Goal: Information Seeking & Learning: Check status

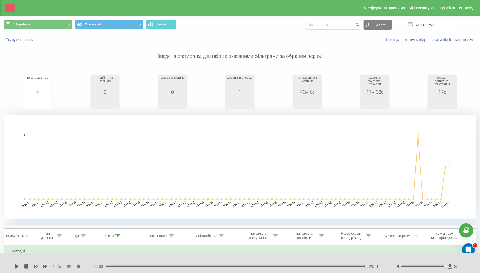
click at [9, 11] on link at bounding box center [9, 7] width 9 height 7
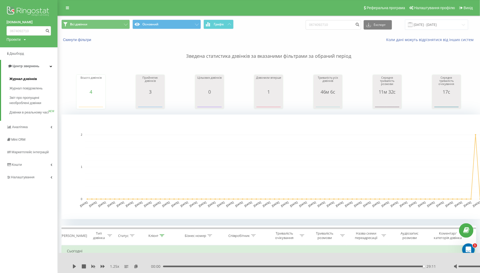
click at [22, 79] on span "Журнал дзвінків" at bounding box center [23, 78] width 28 height 5
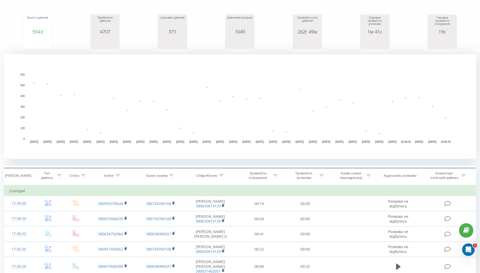
scroll to position [71, 0]
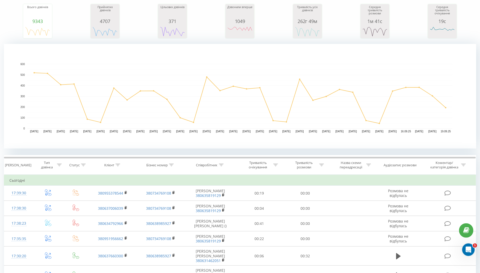
click at [222, 166] on icon at bounding box center [221, 165] width 5 height 3
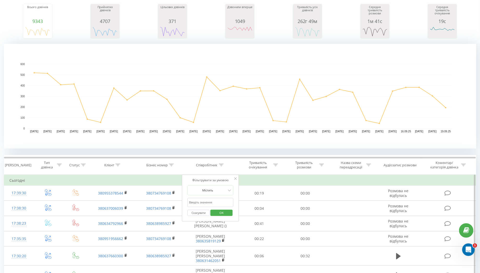
click at [217, 202] on input "text" at bounding box center [211, 202] width 46 height 9
type input "крив"
click at [228, 214] on span "OK" at bounding box center [221, 213] width 15 height 8
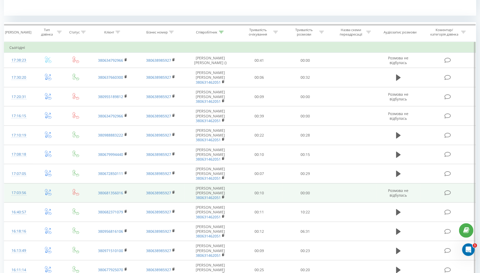
scroll to position [206, 0]
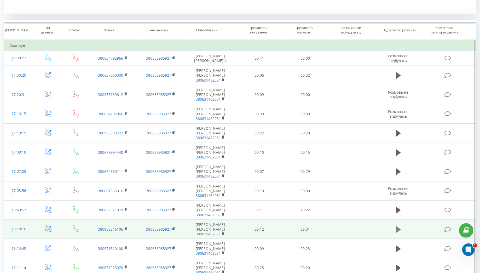
click at [398, 227] on icon at bounding box center [399, 230] width 5 height 6
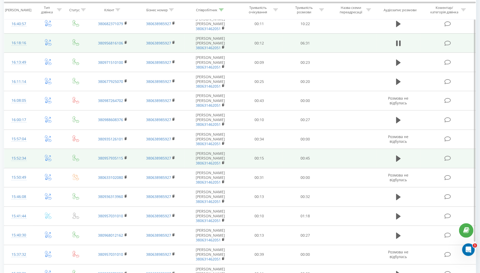
scroll to position [400, 0]
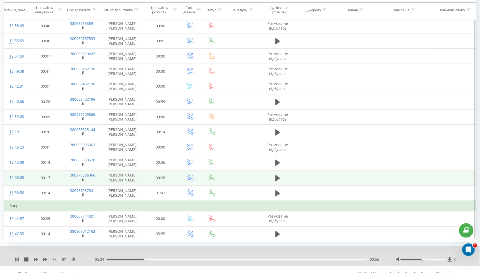
scroll to position [411, 0]
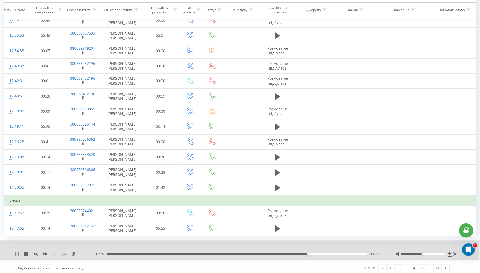
click at [16, 252] on icon at bounding box center [15, 254] width 1 height 4
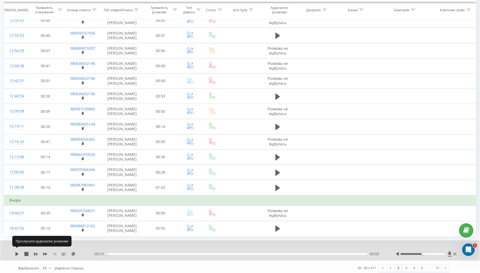
click at [16, 252] on icon at bounding box center [16, 254] width 3 height 4
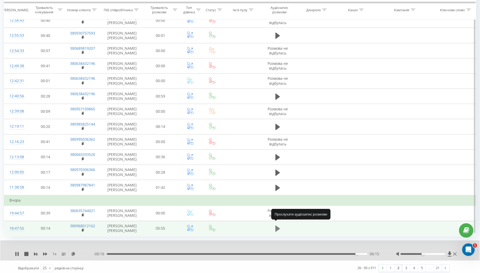
click at [278, 226] on icon at bounding box center [278, 229] width 5 height 6
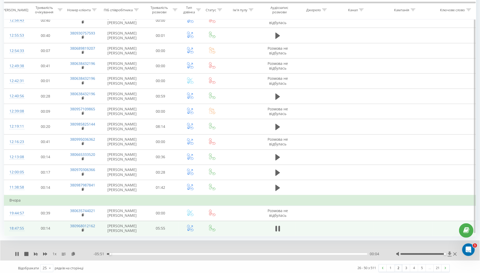
drag, startPoint x: 423, startPoint y: 250, endPoint x: 450, endPoint y: 250, distance: 27.2
click at [450, 252] on div at bounding box center [428, 254] width 62 height 5
click at [16, 252] on icon at bounding box center [15, 254] width 1 height 4
click at [16, 252] on icon at bounding box center [16, 254] width 3 height 4
click at [17, 252] on icon at bounding box center [17, 254] width 4 height 4
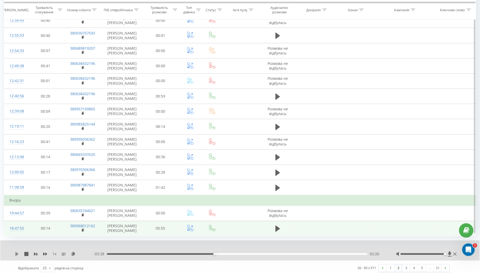
click at [17, 253] on icon at bounding box center [17, 254] width 4 height 4
click at [17, 252] on icon at bounding box center [17, 254] width 4 height 4
click at [17, 252] on icon at bounding box center [16, 254] width 3 height 4
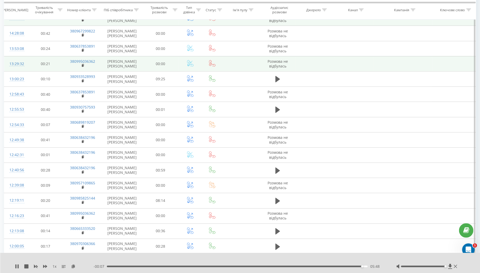
scroll to position [345, 0]
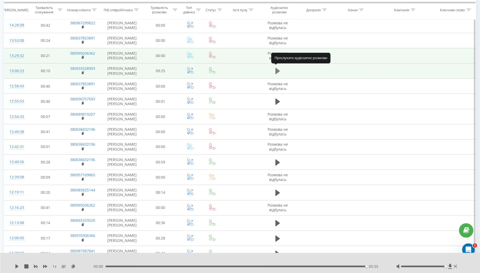
click at [278, 68] on icon at bounding box center [278, 71] width 5 height 6
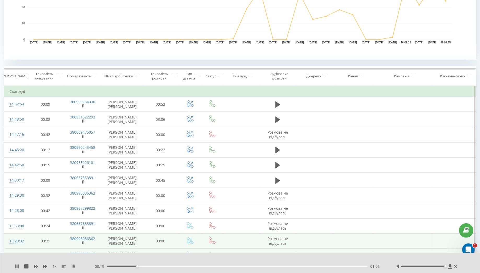
scroll to position [159, 0]
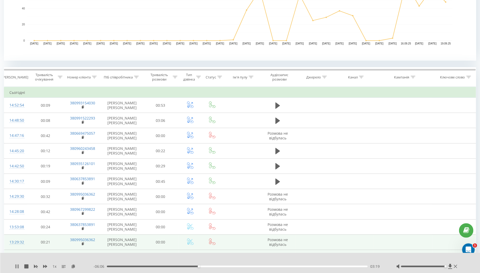
click at [17, 265] on icon at bounding box center [17, 266] width 4 height 4
drag, startPoint x: 17, startPoint y: 266, endPoint x: 41, endPoint y: 266, distance: 24.1
click at [17, 266] on icon at bounding box center [16, 266] width 3 height 4
click at [16, 266] on icon at bounding box center [15, 266] width 1 height 4
click at [16, 266] on icon at bounding box center [16, 266] width 3 height 4
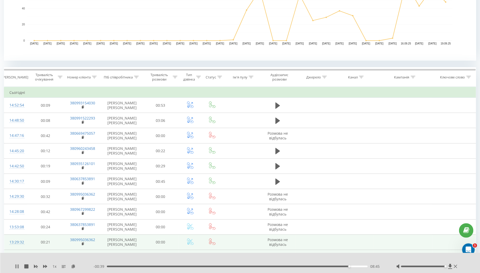
click at [17, 267] on icon at bounding box center [17, 266] width 4 height 4
click at [17, 267] on icon at bounding box center [16, 266] width 3 height 4
click at [17, 267] on icon at bounding box center [17, 266] width 4 height 4
click at [17, 267] on icon at bounding box center [16, 266] width 3 height 4
click at [18, 265] on icon at bounding box center [18, 266] width 1 height 4
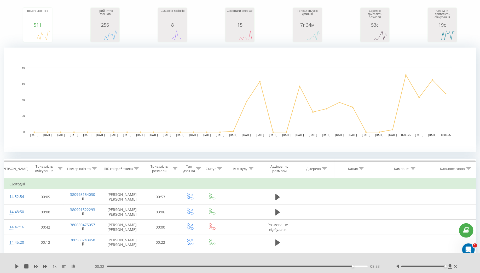
scroll to position [0, 0]
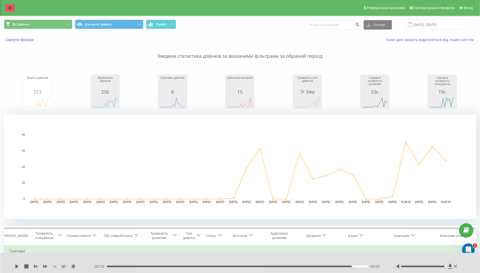
click at [11, 8] on icon at bounding box center [9, 8] width 3 height 4
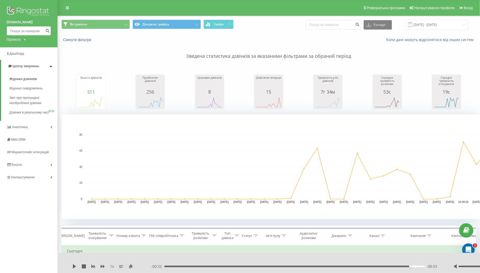
click at [35, 34] on input at bounding box center [29, 30] width 44 height 9
paste input "0932645162"
type input "0932645162"
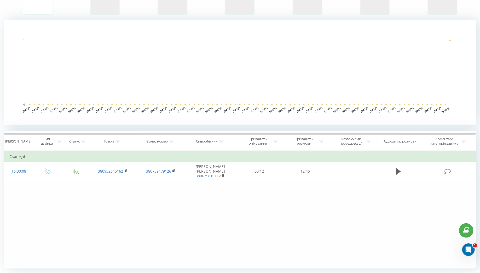
scroll to position [108, 0]
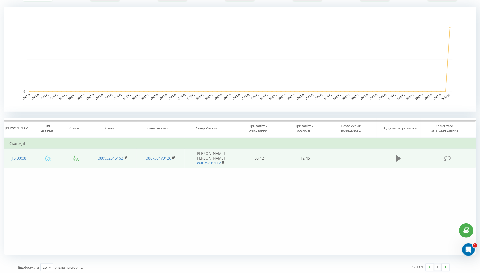
click at [400, 156] on icon at bounding box center [399, 158] width 5 height 6
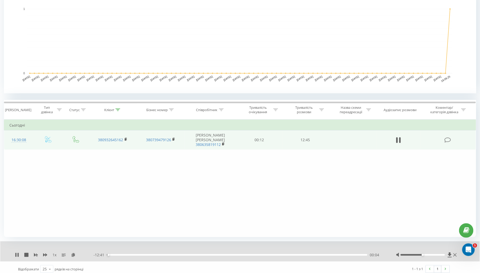
scroll to position [126, 0]
drag, startPoint x: 423, startPoint y: 254, endPoint x: 454, endPoint y: 254, distance: 31.1
click at [454, 254] on div at bounding box center [428, 254] width 62 height 5
click at [16, 254] on icon at bounding box center [15, 254] width 1 height 4
click at [16, 254] on icon at bounding box center [16, 254] width 3 height 4
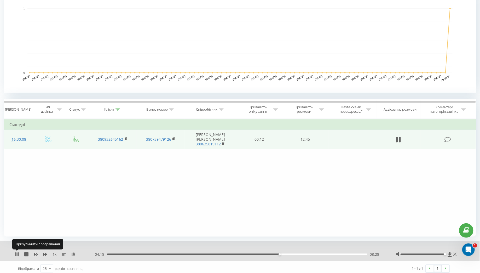
click at [16, 254] on icon at bounding box center [15, 254] width 1 height 4
click at [18, 254] on icon at bounding box center [16, 254] width 3 height 4
click at [277, 254] on div "08:20" at bounding box center [237, 255] width 261 height 2
click at [450, 256] on icon at bounding box center [450, 254] width 4 height 5
click at [17, 254] on icon at bounding box center [17, 254] width 4 height 4
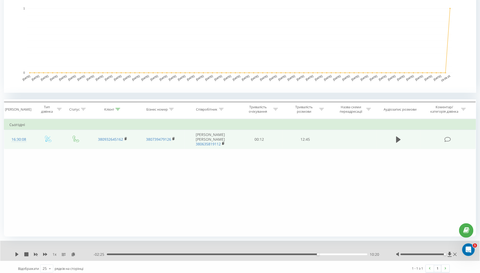
click at [13, 256] on div "1 x - 02:25 10:20 10:20" at bounding box center [240, 251] width 480 height 20
click at [16, 254] on icon at bounding box center [16, 254] width 3 height 4
click at [18, 254] on icon at bounding box center [18, 254] width 1 height 4
click at [16, 253] on icon at bounding box center [16, 254] width 3 height 4
click at [18, 254] on icon at bounding box center [18, 254] width 1 height 4
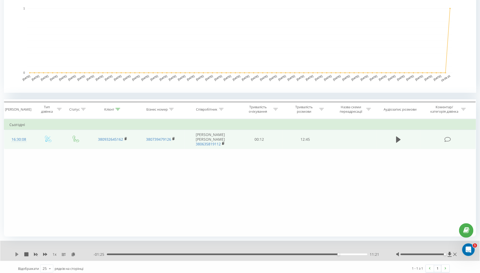
click at [16, 253] on icon at bounding box center [16, 254] width 3 height 4
click at [17, 254] on icon at bounding box center [17, 254] width 4 height 4
click at [17, 254] on icon at bounding box center [16, 254] width 3 height 4
click at [16, 254] on icon at bounding box center [15, 254] width 1 height 4
click at [16, 254] on icon at bounding box center [16, 254] width 3 height 4
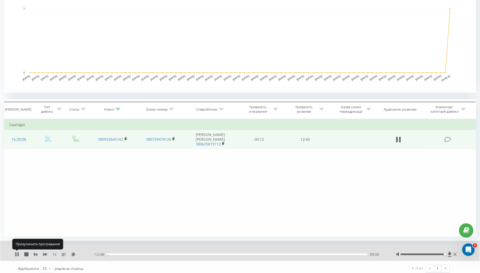
click at [16, 254] on icon at bounding box center [15, 254] width 1 height 4
click at [16, 254] on icon at bounding box center [16, 254] width 3 height 4
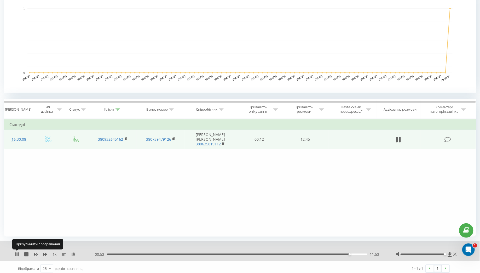
click at [16, 254] on icon at bounding box center [15, 254] width 1 height 4
click at [346, 253] on div "- 00:52 11:54 11:54" at bounding box center [239, 254] width 290 height 5
click at [346, 256] on div "- 00:52 11:54 11:54" at bounding box center [239, 254] width 290 height 5
click at [346, 254] on div "11:42" at bounding box center [237, 255] width 261 height 2
click at [18, 256] on icon at bounding box center [17, 254] width 4 height 4
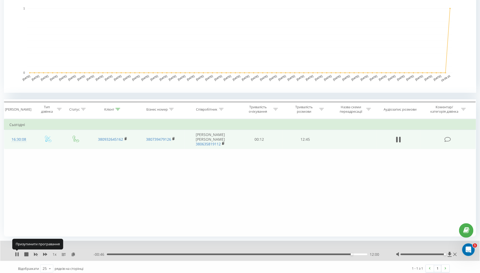
click at [18, 256] on icon at bounding box center [18, 254] width 1 height 4
click at [18, 256] on icon at bounding box center [17, 254] width 4 height 4
click at [18, 255] on icon at bounding box center [18, 254] width 1 height 4
click at [18, 255] on icon at bounding box center [17, 254] width 4 height 4
